Goal: Use online tool/utility: Utilize a website feature to perform a specific function

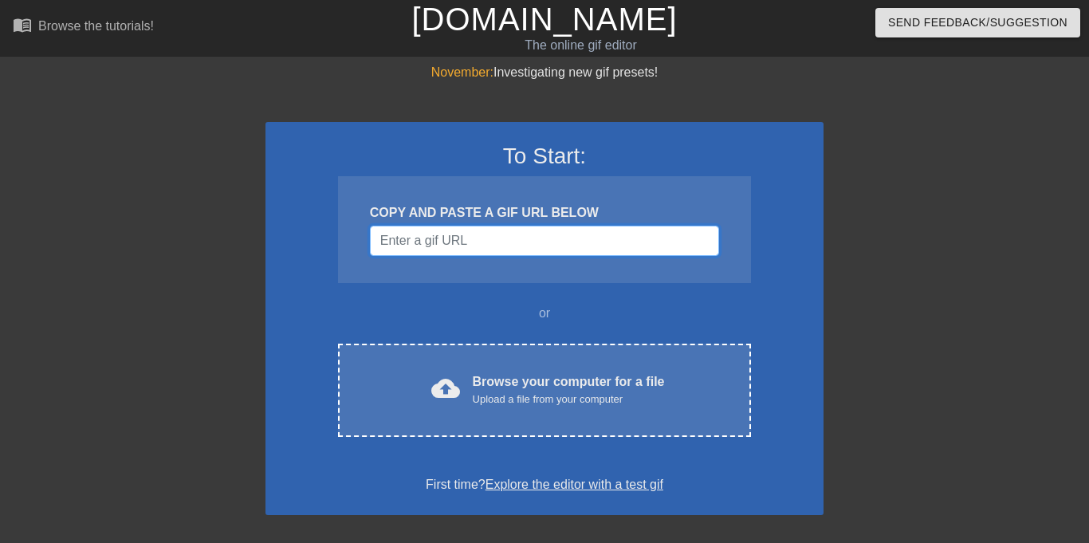
click at [525, 243] on input "Username" at bounding box center [544, 241] width 349 height 30
paste input "[URL][DOMAIN_NAME]"
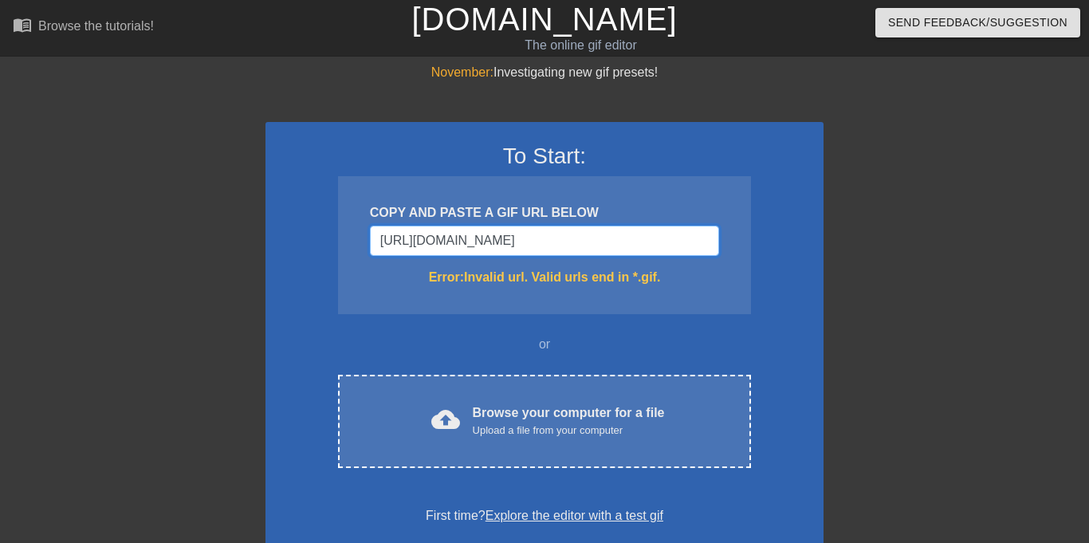
scroll to position [0, 303]
type input "[URL][DOMAIN_NAME]"
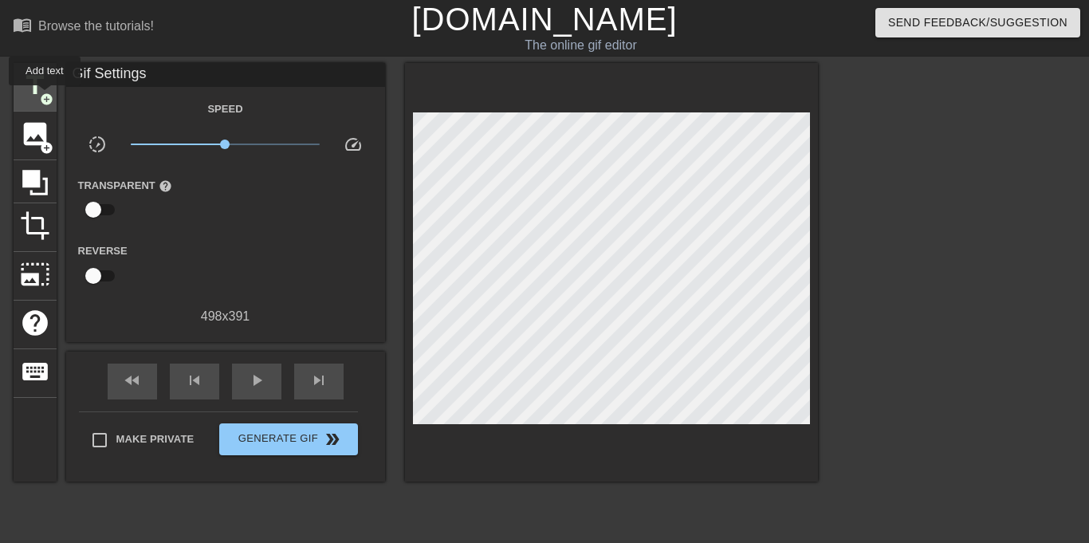
click at [45, 96] on span "add_circle" at bounding box center [47, 99] width 14 height 14
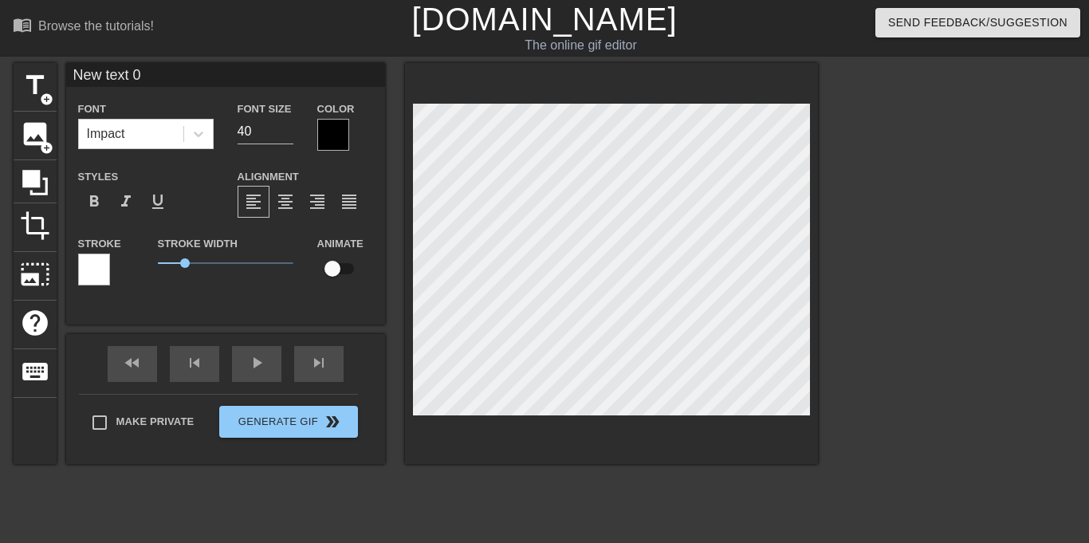
scroll to position [0, 3]
type input "z"
type textarea "z"
type input "zu"
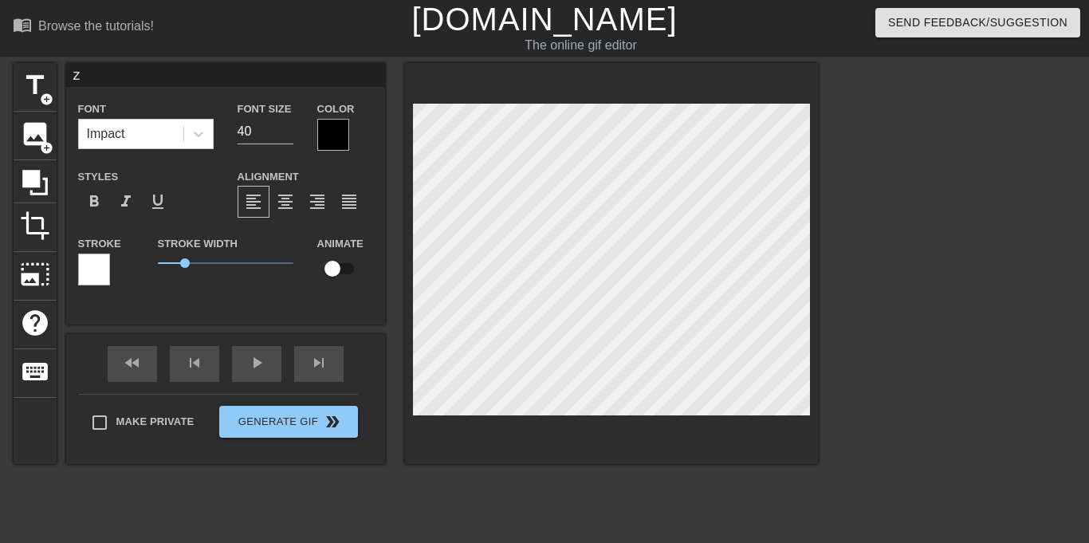
type textarea "zu"
type input "z"
type textarea "z"
type input "a"
type textarea "az"
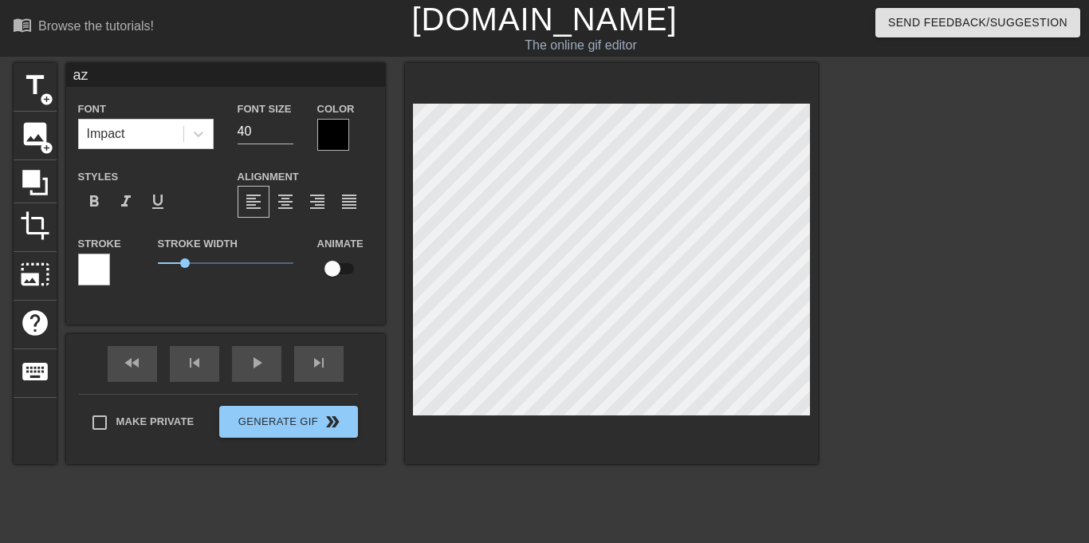
type input "azu"
type textarea "azu"
type input "azu"
type textarea "azu"
type input "azu w"
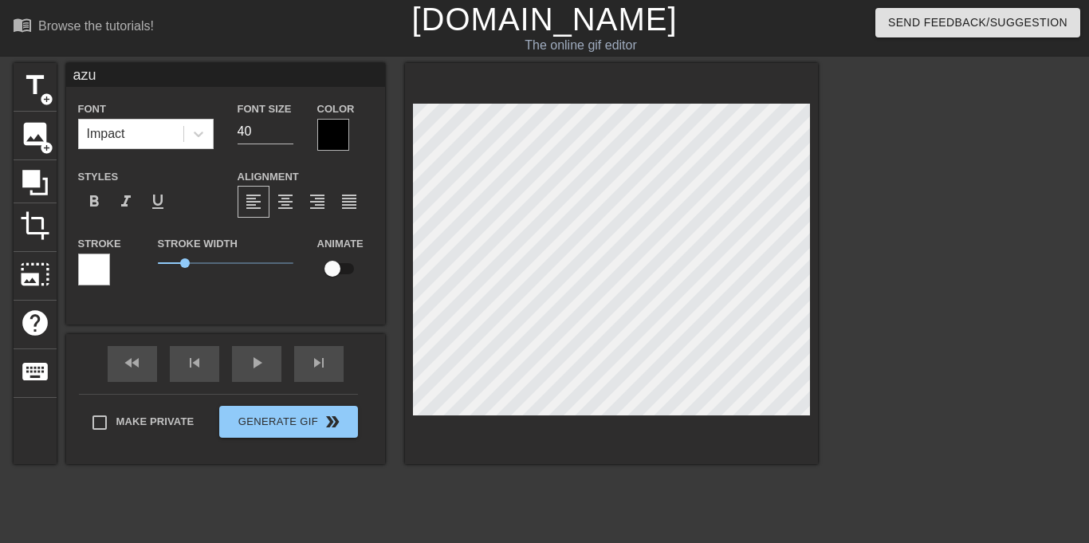
type textarea "azu w"
type input "azu wh"
type textarea "azu wh"
type input "azu whe"
type textarea "azu whe"
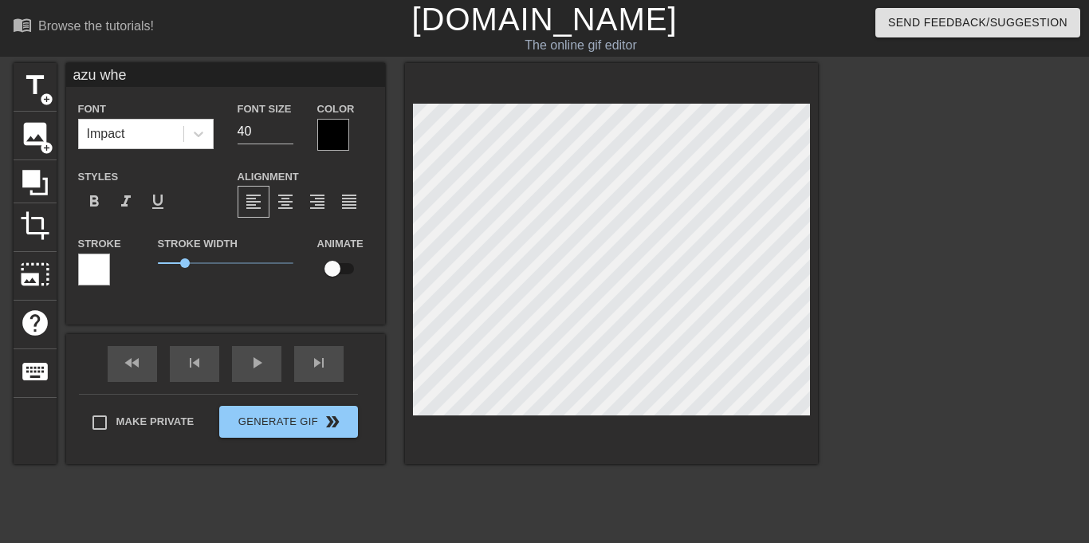
type input "azu when"
type textarea "azu when"
type input "azu when"
type textarea "azu when"
type input "azu when h"
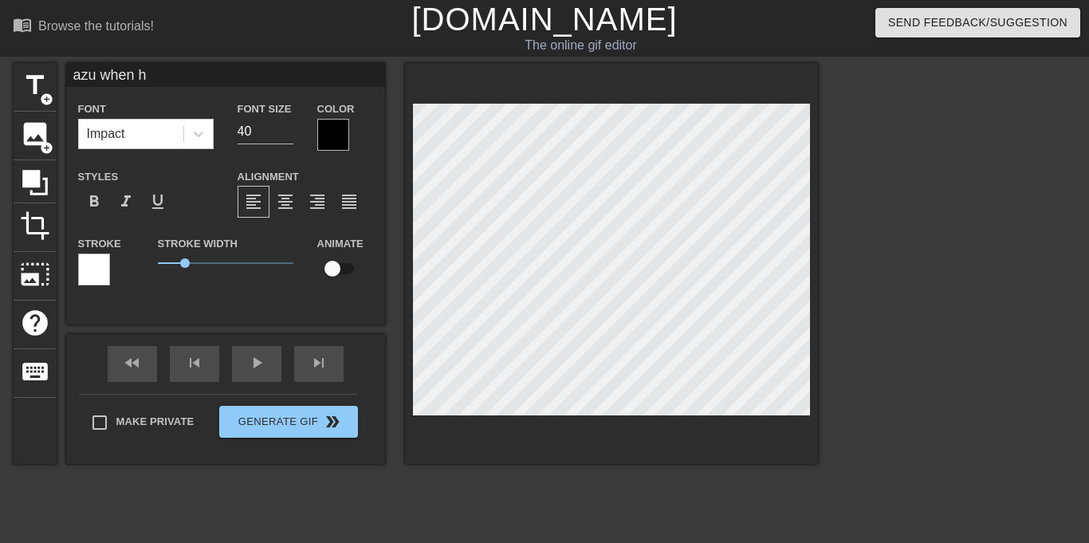
type textarea "azu when h"
type input "azu when he"
type textarea "azu when he"
type input "azu when he"
type textarea "azu when he"
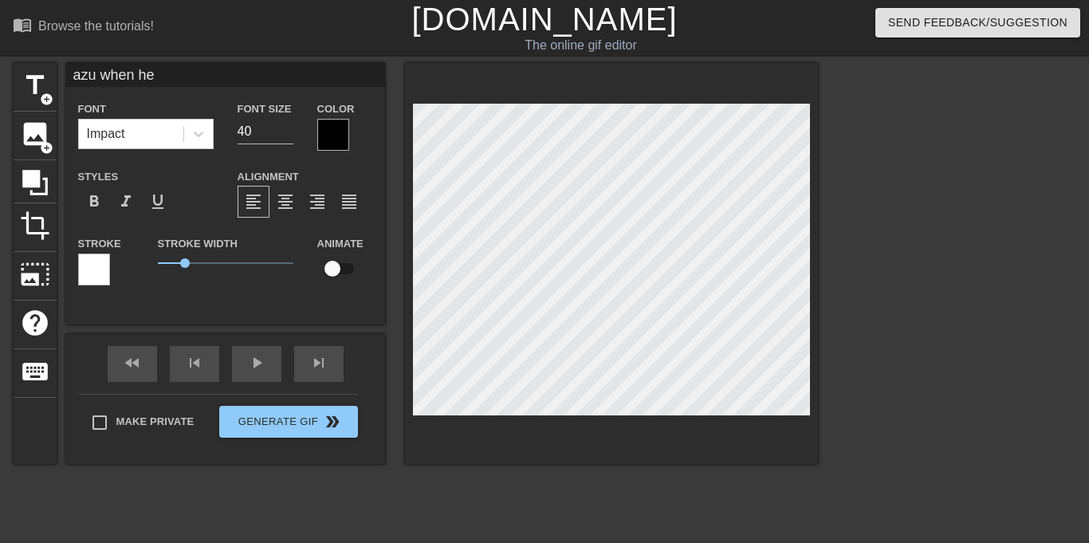
type input "azu when he s"
type textarea "azu when he s"
type input "azu when he se"
type textarea "azu when he se"
type input "azu when he see"
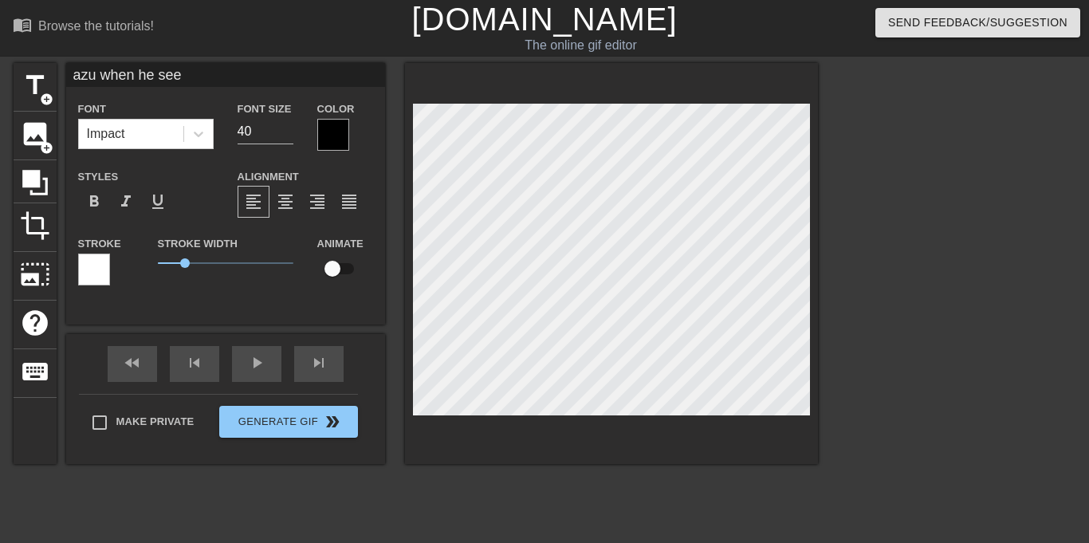
type textarea "azu when he see"
type input "azu when he sees"
type textarea "azu when he sees"
type input "azu when he sees"
type textarea "azu when he sees"
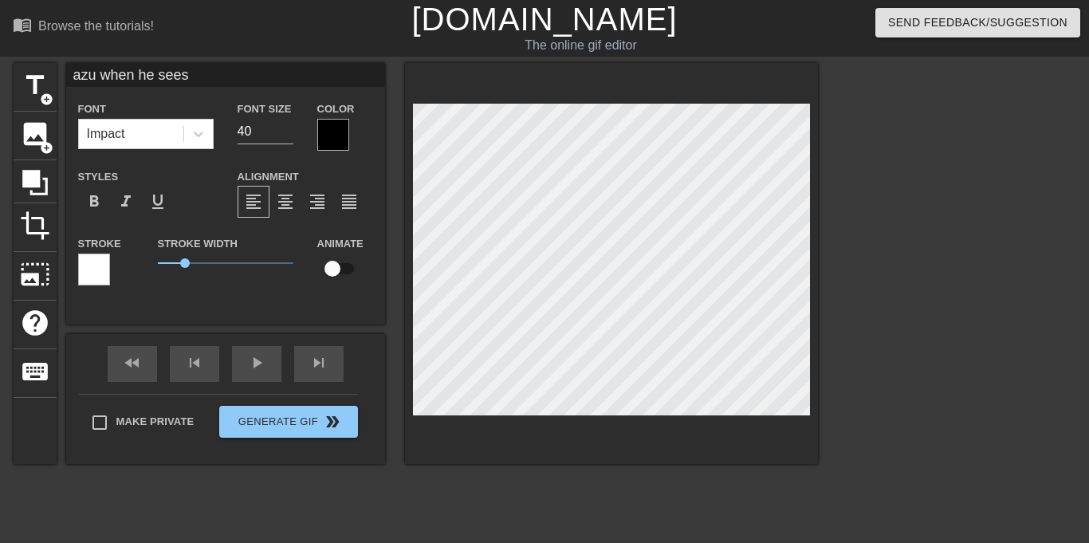
type input "azu when he sees c"
type textarea "azu when he sees c"
type input "azu when he sees ch"
type textarea "azu when he sees ch"
type input "azu when he sees cha"
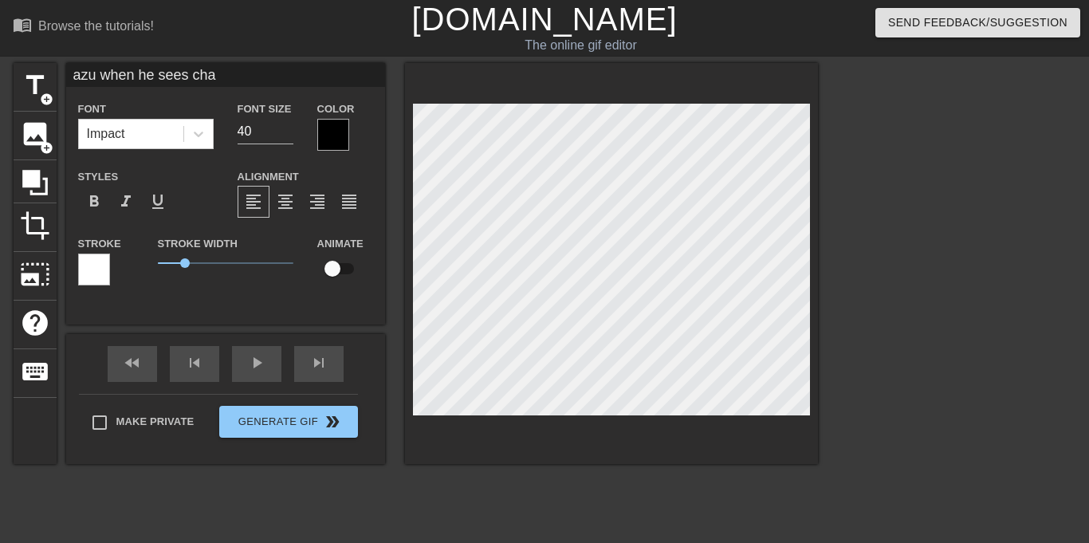
type textarea "azu when he sees [PERSON_NAME]"
type input "azu when he sees chanc"
type textarea "azu when he sees chanc"
type input "azu when he sees chance"
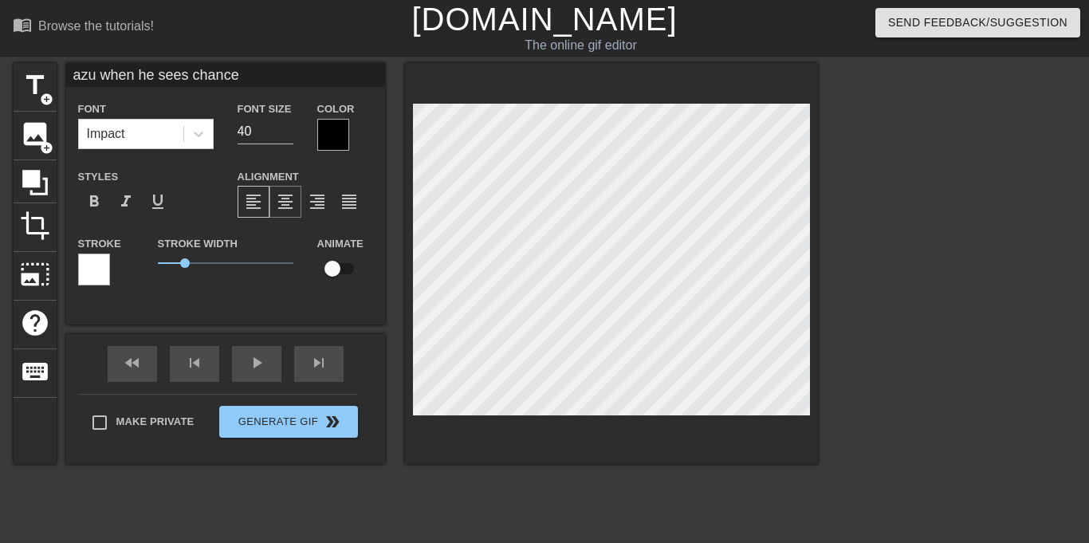
type textarea "azu when he sees chance"
click at [281, 199] on span "format_align_center" at bounding box center [285, 201] width 19 height 19
type input "azu when he sees chance"
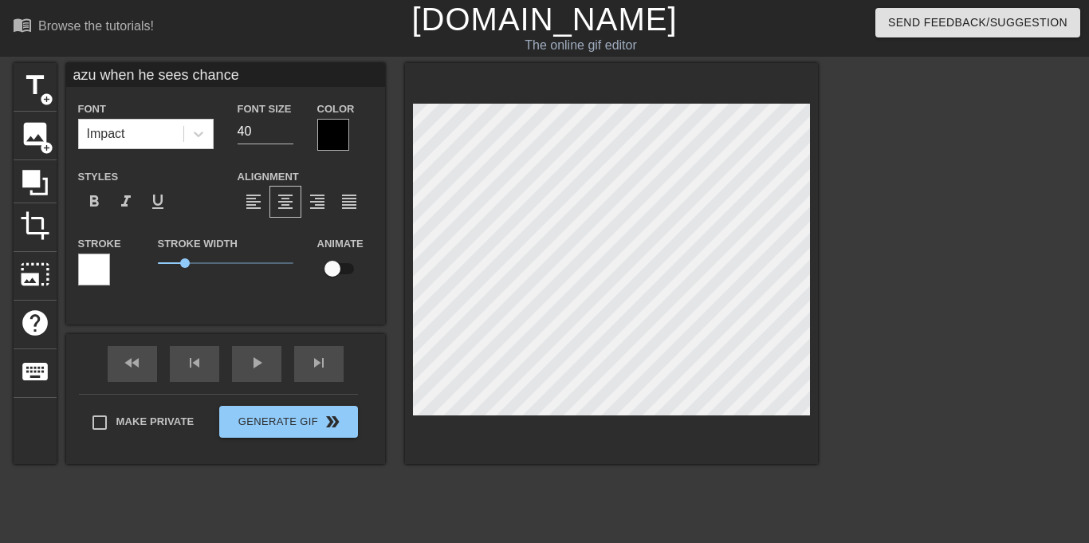
type textarea "azu when he sees chance"
type input "azu when he seeschance"
type textarea "azu when he sees chance"
click at [197, 137] on icon at bounding box center [198, 134] width 16 height 16
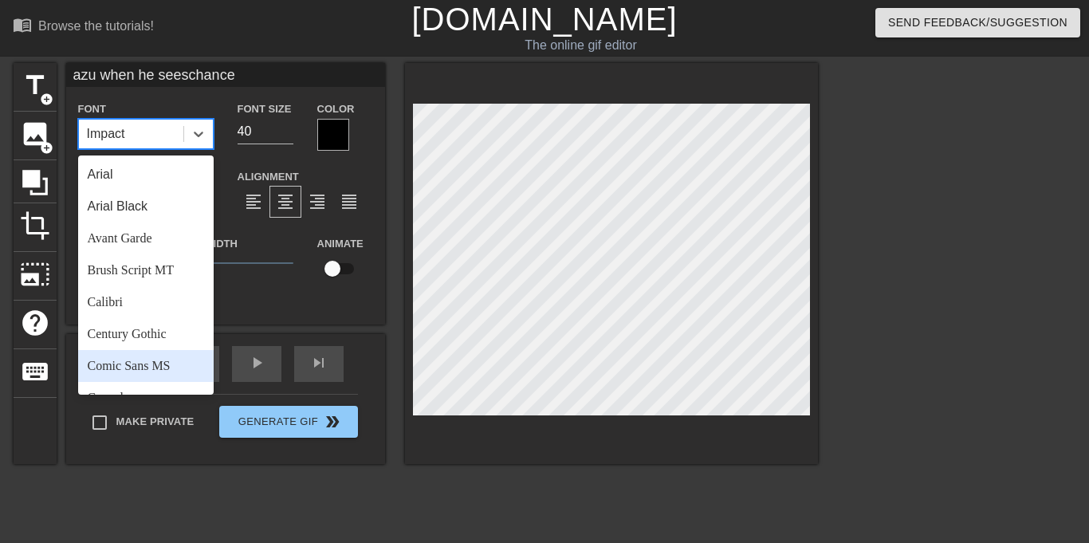
click at [135, 368] on div "Comic Sans MS" at bounding box center [145, 366] width 135 height 32
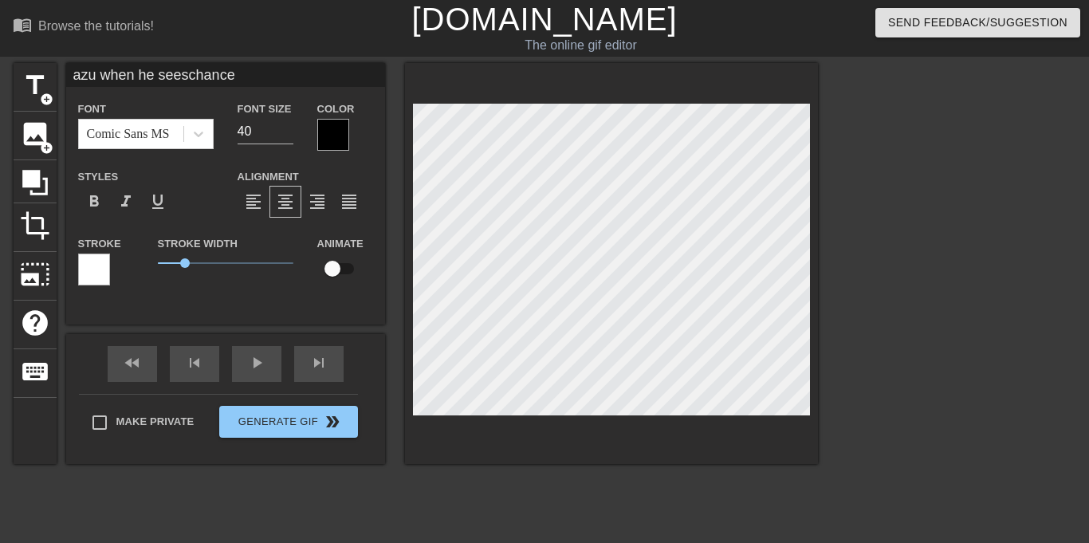
type input "azu when he seeschance"
type textarea "azu when he sees chance"
type input "azu when he seeschance"
type textarea "azu when he sees chance"
type input "azu when he seeschance:"
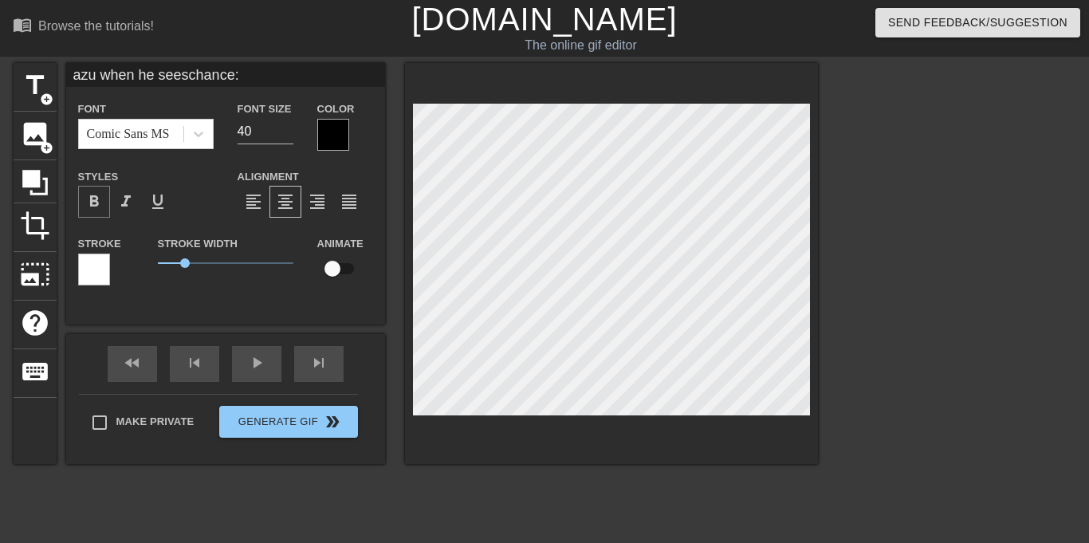
type textarea "azu when he sees chance:"
click at [94, 193] on span "format_bold" at bounding box center [93, 201] width 19 height 19
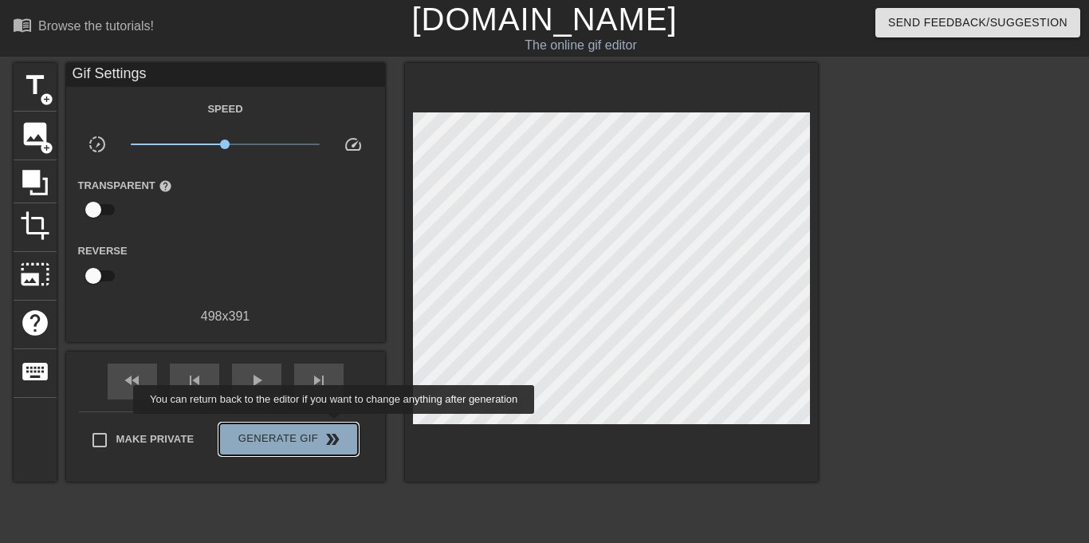
click at [330, 425] on button "Generate Gif double_arrow" at bounding box center [288, 439] width 138 height 32
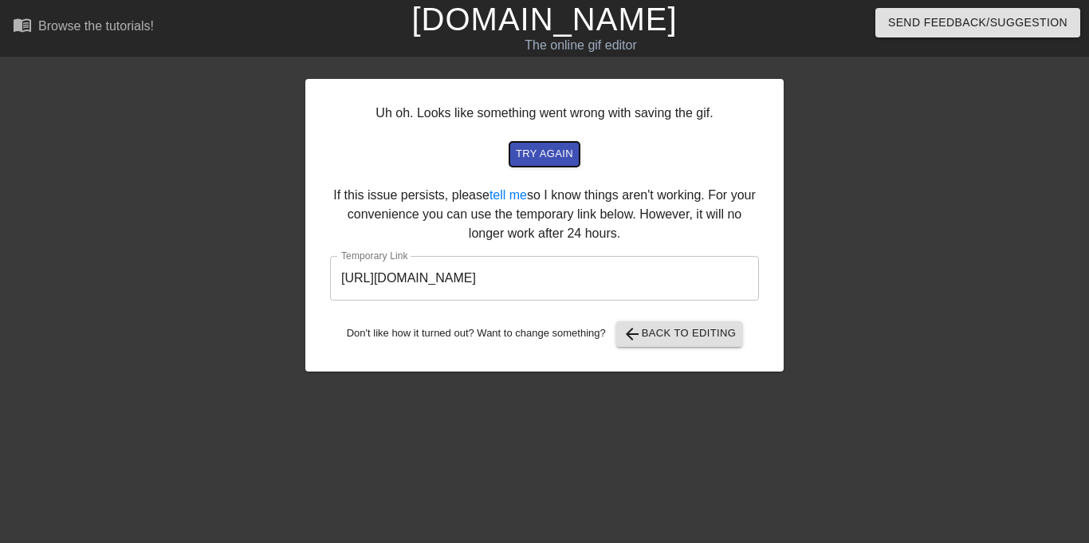
click at [539, 147] on span "try again" at bounding box center [544, 154] width 57 height 18
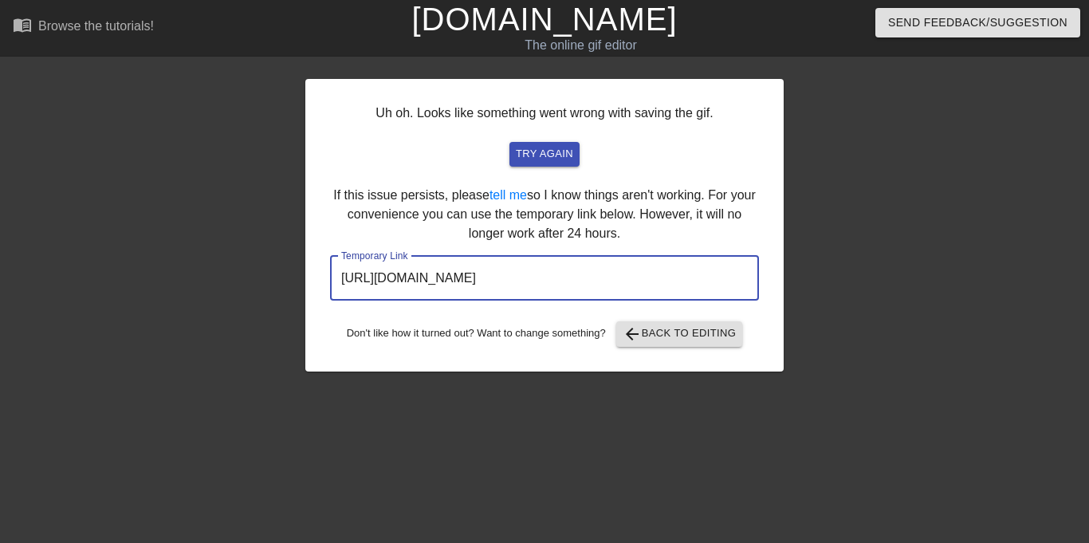
click at [591, 278] on input "[URL][DOMAIN_NAME]" at bounding box center [544, 278] width 429 height 45
click at [594, 280] on input "[URL][DOMAIN_NAME]" at bounding box center [544, 278] width 429 height 45
